Goal: Transaction & Acquisition: Purchase product/service

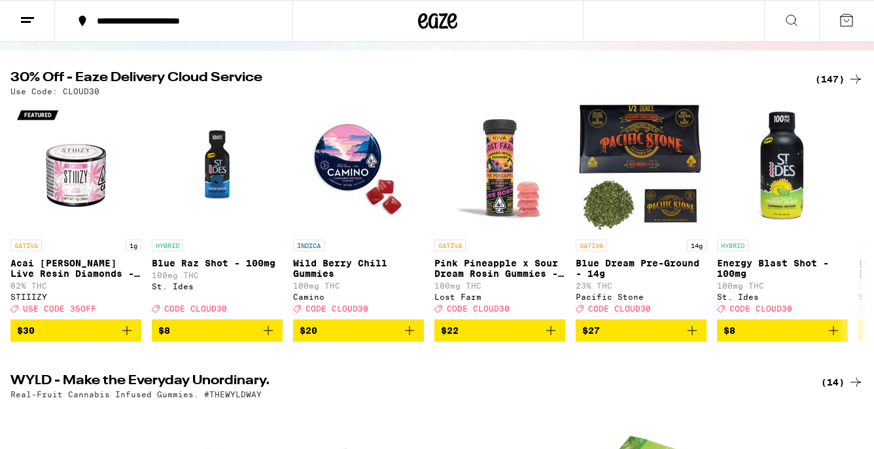
scroll to position [152, 0]
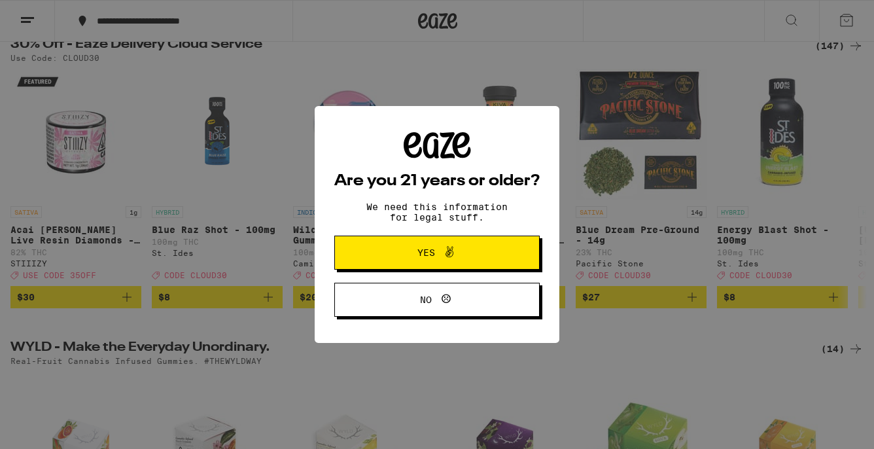
click at [436, 251] on span at bounding box center [446, 252] width 22 height 17
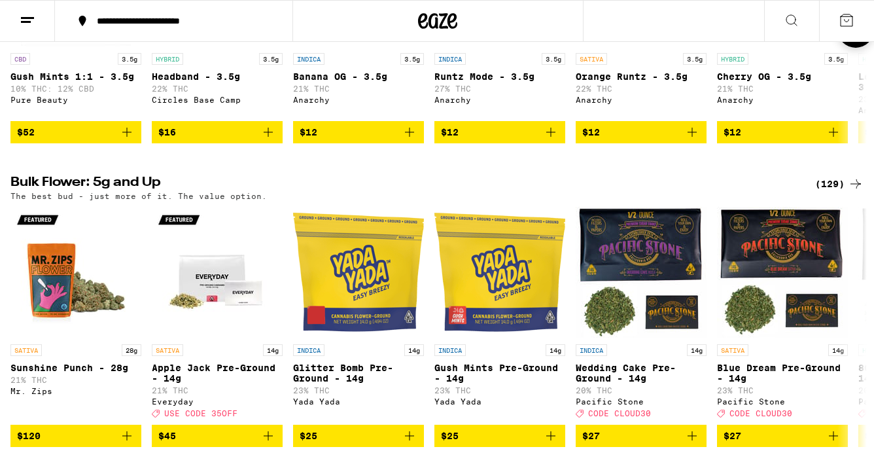
scroll to position [1324, 0]
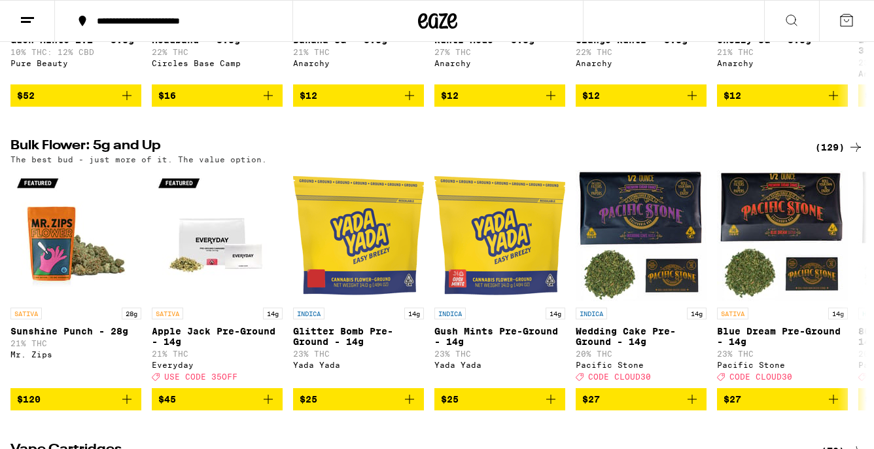
click at [820, 155] on div "(129)" at bounding box center [839, 147] width 48 height 16
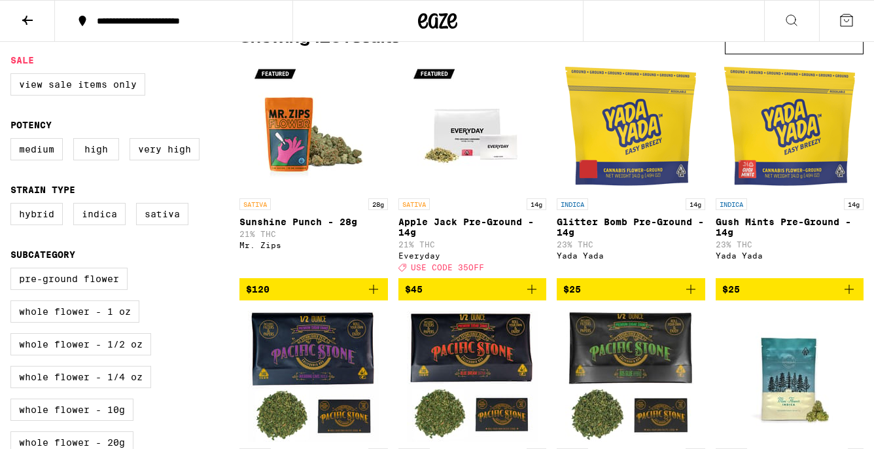
scroll to position [104, 0]
